Goal: Transaction & Acquisition: Obtain resource

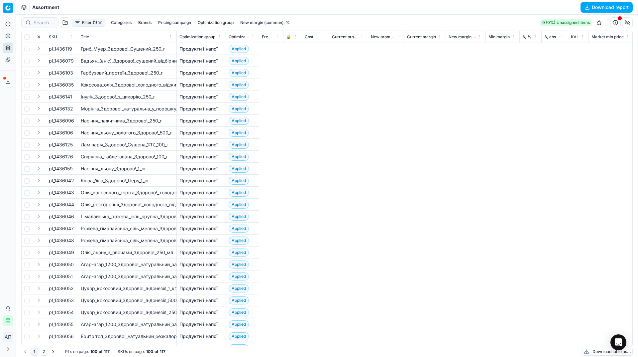
click at [98, 23] on button "button" at bounding box center [99, 22] width 5 height 5
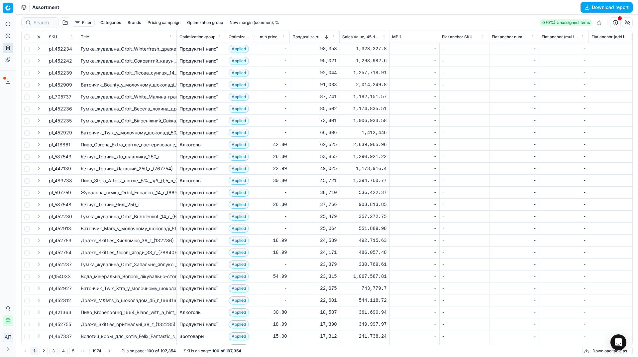
click at [76, 23] on button "Filter" at bounding box center [83, 23] width 23 height 8
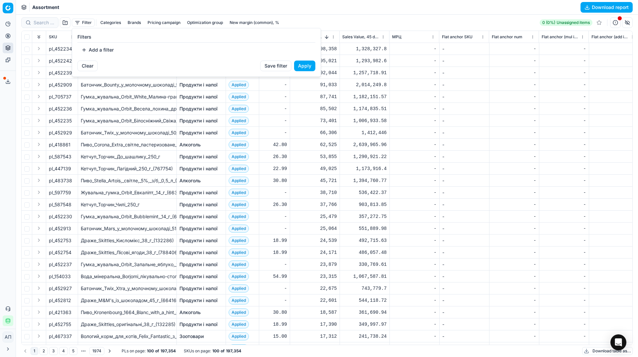
click at [65, 24] on html "Pricing platform Analytics Pricing Product portfolio Templates Export service 3…" at bounding box center [319, 178] width 638 height 357
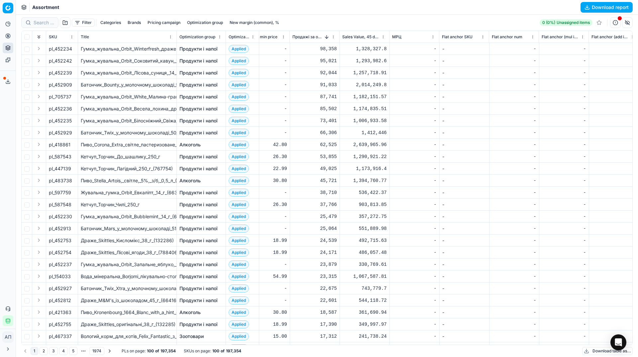
click at [65, 24] on button "button" at bounding box center [65, 22] width 11 height 11
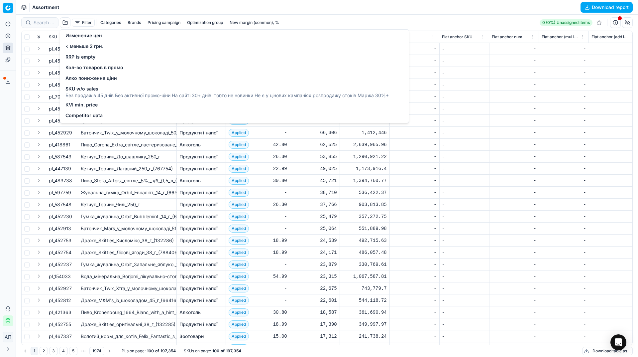
click at [93, 91] on span "SKU w/o sales" at bounding box center [228, 88] width 324 height 7
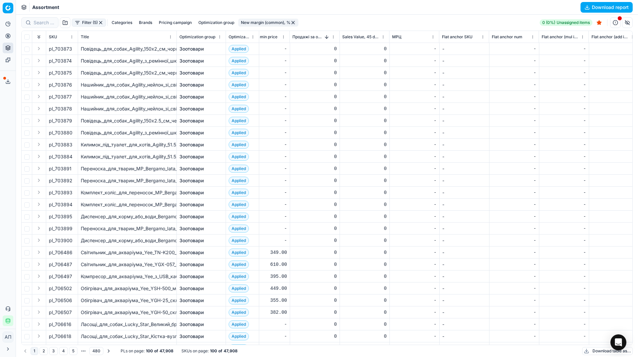
click at [600, 349] on button "Download table as..." at bounding box center [608, 351] width 51 height 8
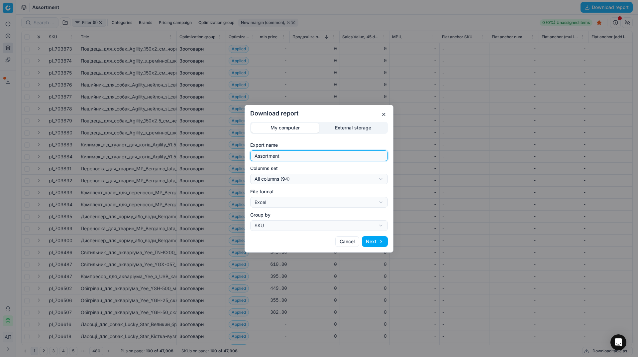
click at [302, 154] on input "Assortment" at bounding box center [319, 156] width 132 height 10
type input "Assortment [DATE] w/o sales"
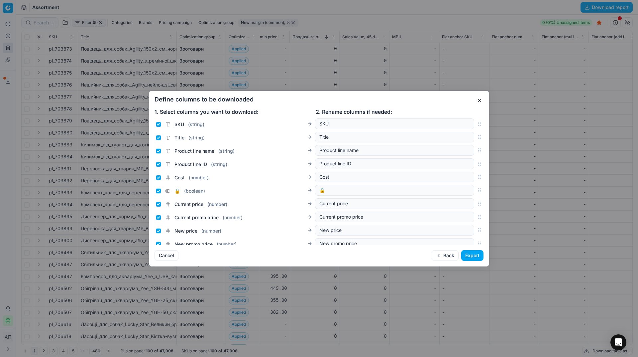
click at [472, 253] on button "Export" at bounding box center [473, 255] width 22 height 11
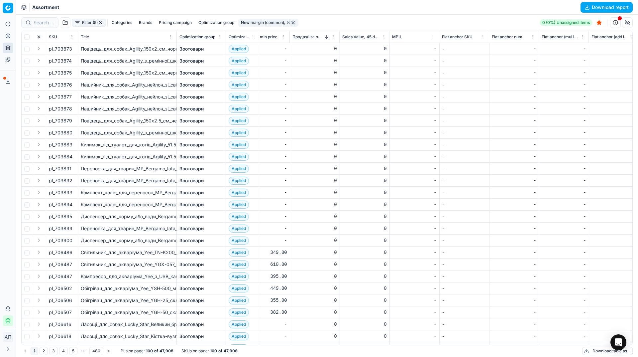
click at [99, 20] on button "button" at bounding box center [100, 22] width 5 height 5
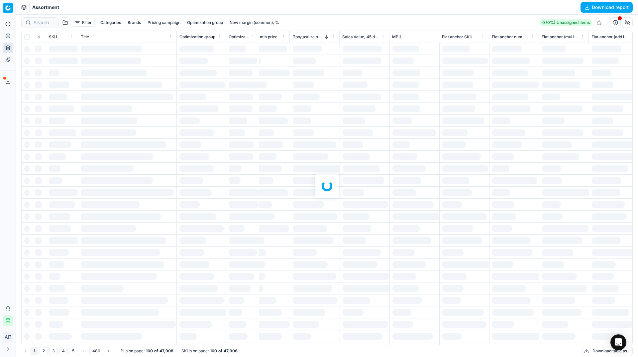
click at [50, 23] on div at bounding box center [327, 186] width 622 height 342
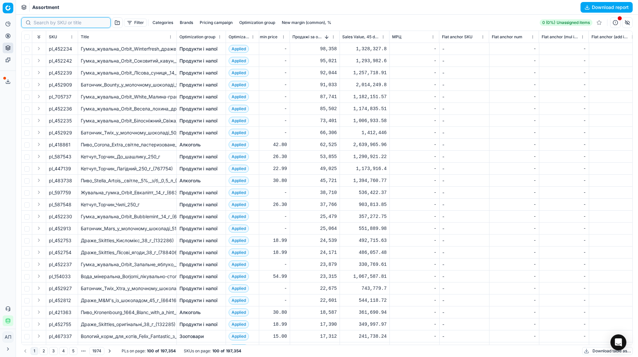
click at [50, 23] on input at bounding box center [70, 22] width 73 height 7
paste input "1315464"
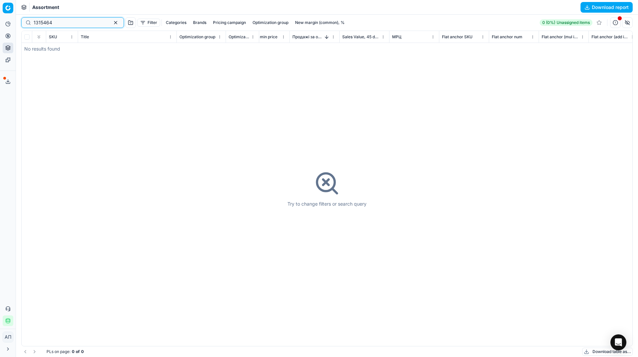
type input "1315464"
click at [112, 20] on button "button" at bounding box center [116, 23] width 8 height 8
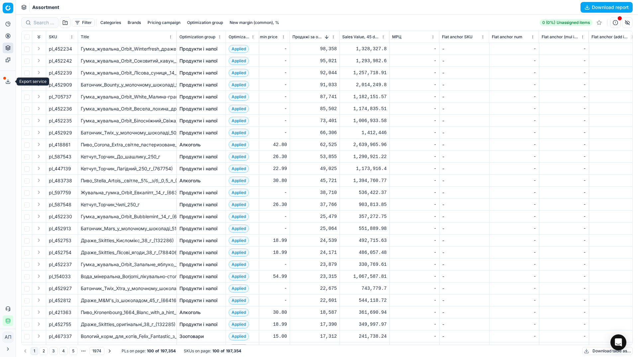
click at [5, 82] on icon at bounding box center [7, 81] width 5 height 5
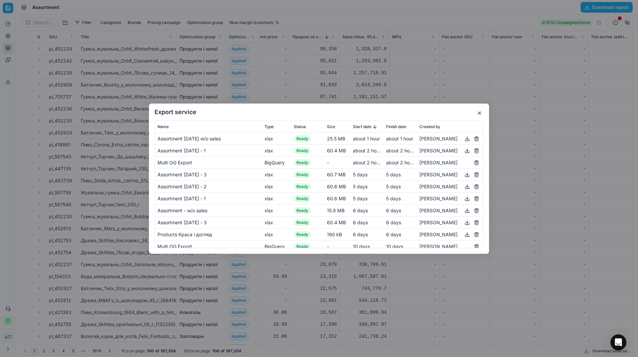
click at [464, 139] on button "button" at bounding box center [468, 138] width 8 height 8
click at [483, 110] on button "button" at bounding box center [480, 113] width 8 height 8
